Goal: Information Seeking & Learning: Check status

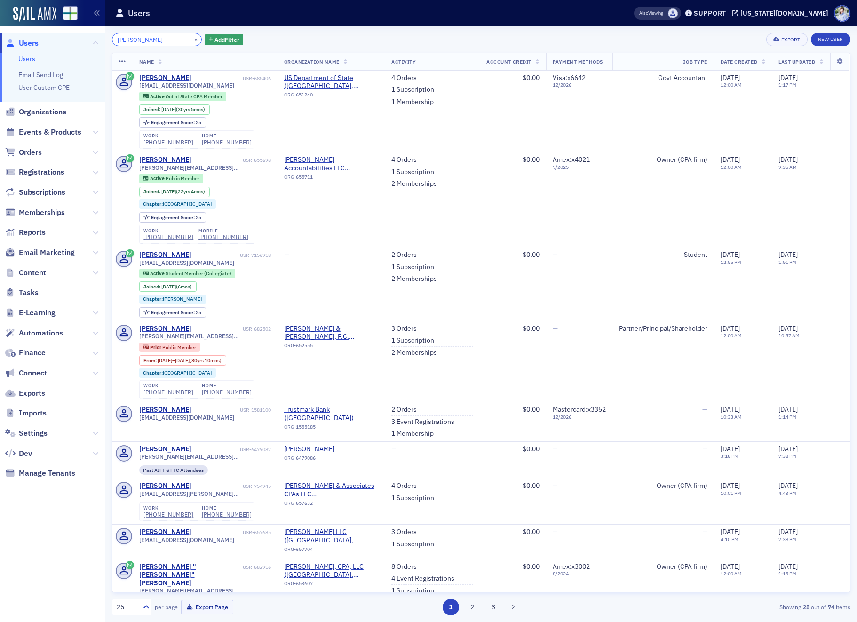
click at [152, 40] on input "tod" at bounding box center [157, 39] width 90 height 13
paste input "Shirey"
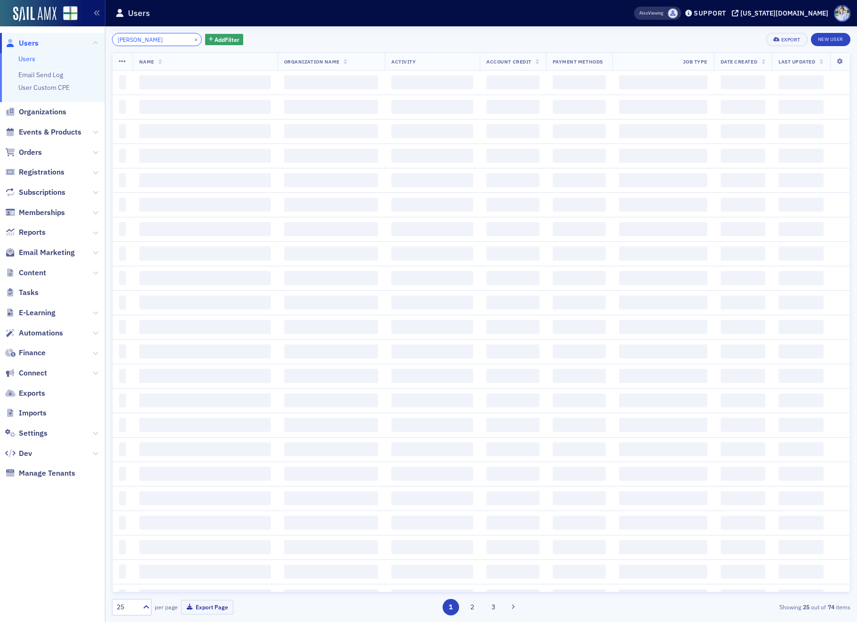
type input "tod Shirey"
click at [185, 7] on div "Users" at bounding box center [359, 13] width 489 height 18
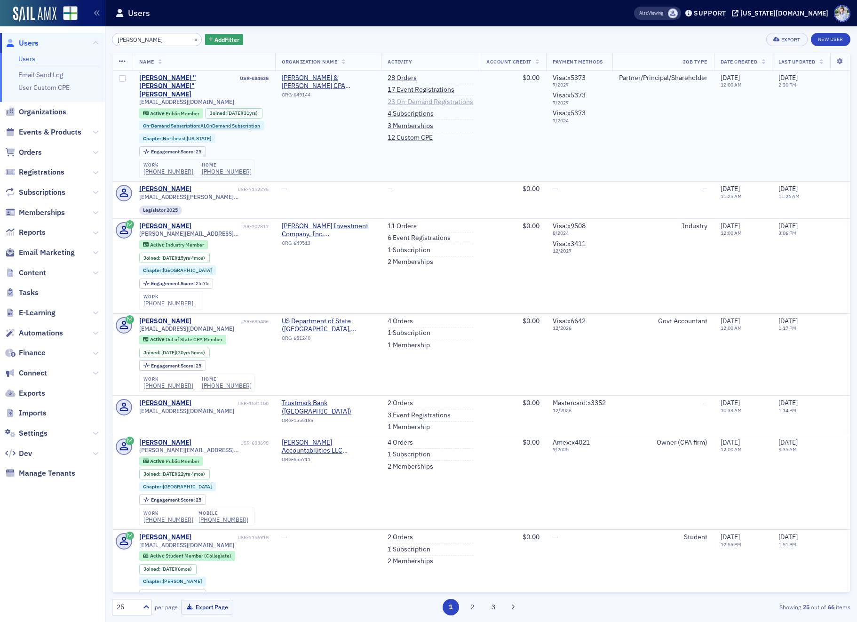
click at [404, 99] on link "23 On-Demand Registrations" at bounding box center [430, 102] width 86 height 8
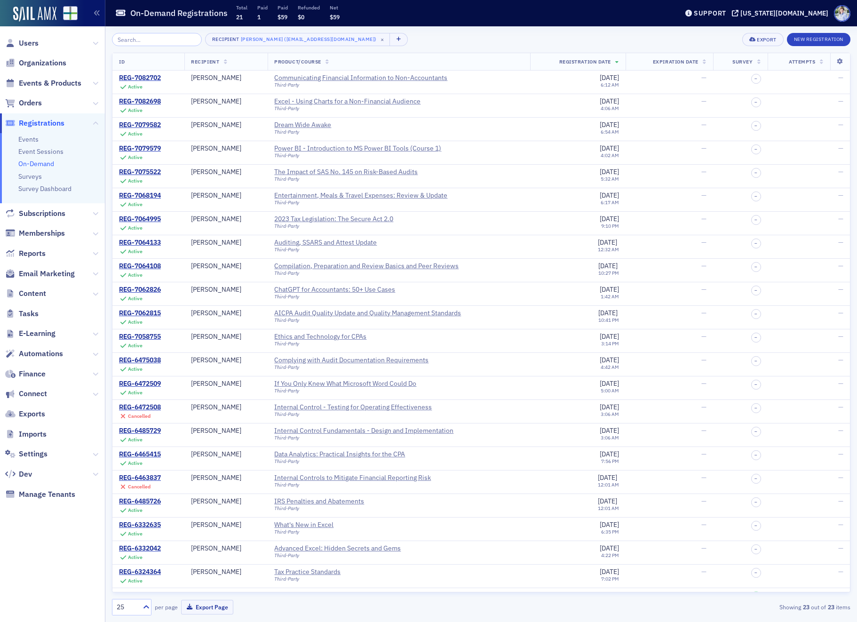
click at [425, 23] on div "On-Demand Registrations Total 21 Paid 1 Paid $59 Refunded $0 Net $59" at bounding box center [389, 13] width 548 height 25
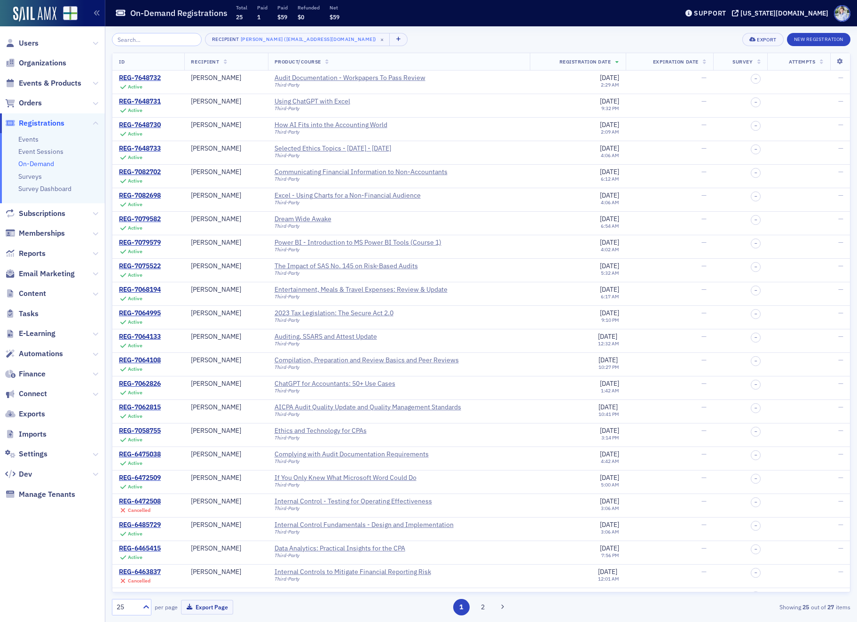
click at [32, 160] on link "On-Demand" at bounding box center [36, 163] width 36 height 8
click at [518, 24] on div "On-Demand Registrations Total 25 Paid 1 Paid $59 Refunded $0 Net $59" at bounding box center [389, 13] width 549 height 25
click at [157, 130] on div "REG-7648730 Active" at bounding box center [140, 129] width 42 height 16
click at [156, 123] on div "REG-7648730" at bounding box center [140, 125] width 42 height 8
